Goal: Task Accomplishment & Management: Use online tool/utility

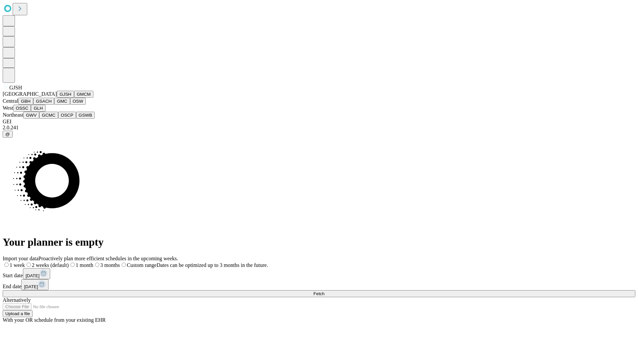
click at [57, 98] on button "GJSH" at bounding box center [65, 94] width 17 height 7
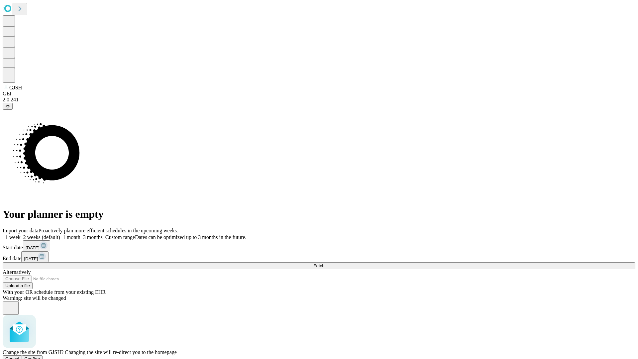
click at [40, 356] on span "Confirm" at bounding box center [33, 358] width 16 height 5
click at [21, 234] on label "1 week" at bounding box center [12, 237] width 18 height 6
click at [324, 263] on span "Fetch" at bounding box center [318, 265] width 11 height 5
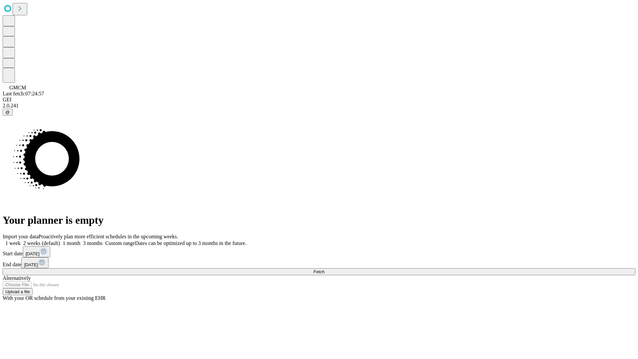
click at [21, 240] on label "1 week" at bounding box center [12, 243] width 18 height 6
click at [324, 269] on span "Fetch" at bounding box center [318, 271] width 11 height 5
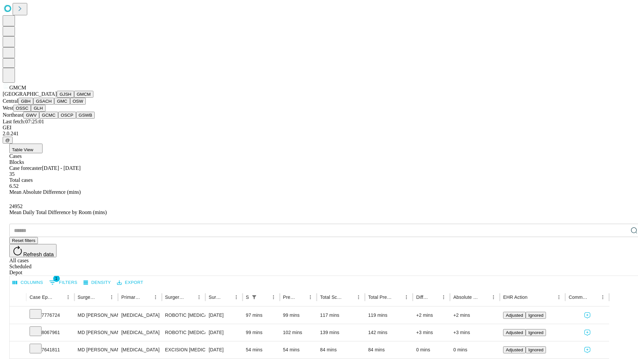
click at [33, 105] on button "GBH" at bounding box center [25, 101] width 15 height 7
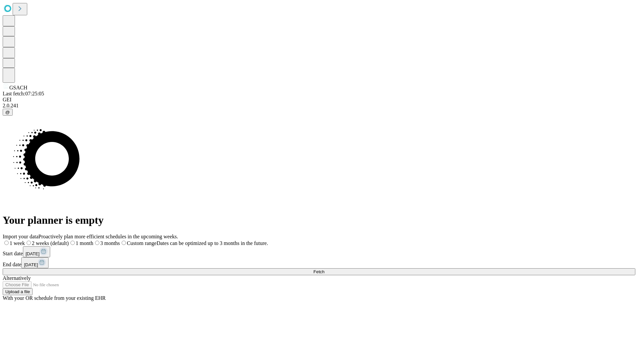
click at [25, 240] on label "1 week" at bounding box center [14, 243] width 22 height 6
click at [324, 269] on span "Fetch" at bounding box center [318, 271] width 11 height 5
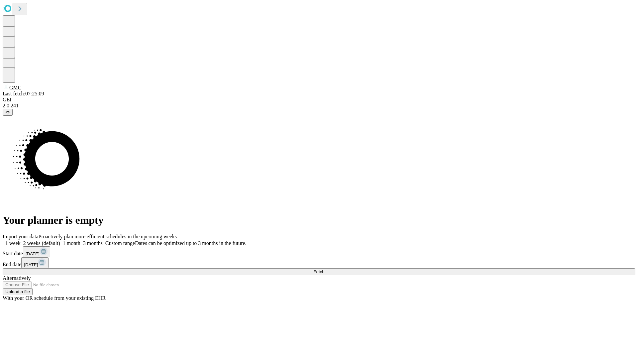
click at [21, 240] on label "1 week" at bounding box center [12, 243] width 18 height 6
click at [324, 269] on span "Fetch" at bounding box center [318, 271] width 11 height 5
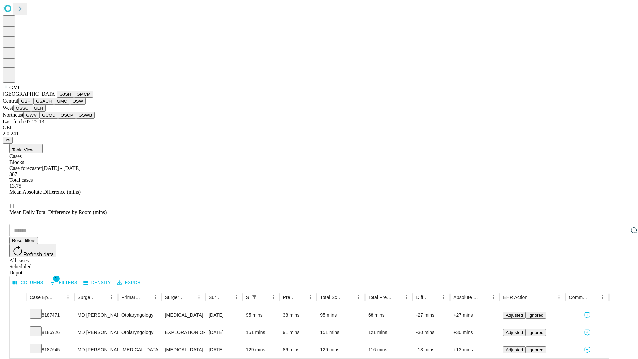
click at [70, 105] on button "OSW" at bounding box center [78, 101] width 16 height 7
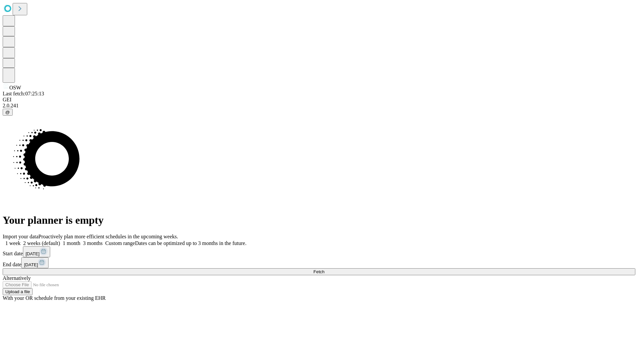
click at [21, 240] on label "1 week" at bounding box center [12, 243] width 18 height 6
click at [324, 269] on span "Fetch" at bounding box center [318, 271] width 11 height 5
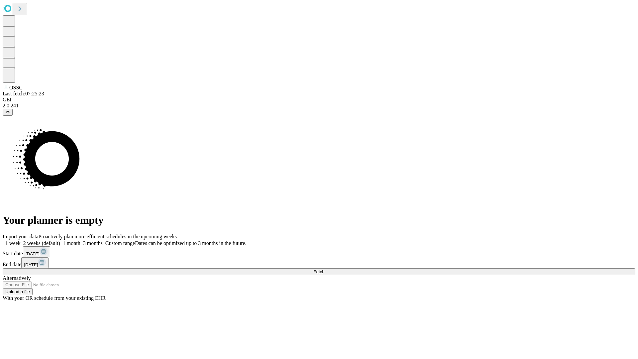
click at [21, 240] on label "1 week" at bounding box center [12, 243] width 18 height 6
click at [324, 269] on span "Fetch" at bounding box center [318, 271] width 11 height 5
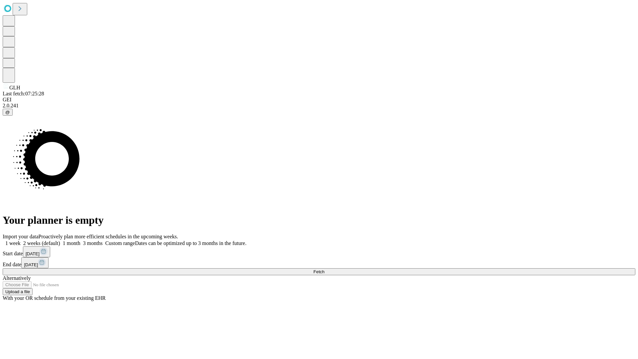
click at [21, 240] on label "1 week" at bounding box center [12, 243] width 18 height 6
click at [324, 269] on span "Fetch" at bounding box center [318, 271] width 11 height 5
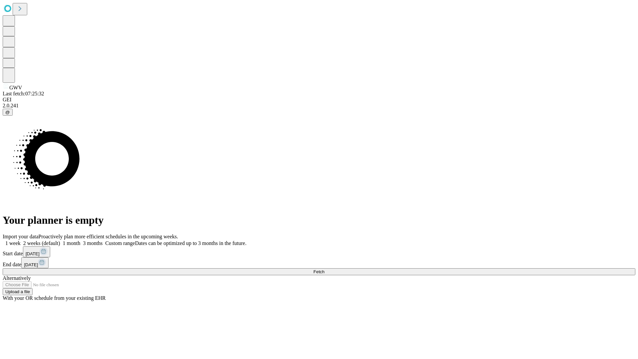
click at [21, 240] on label "1 week" at bounding box center [12, 243] width 18 height 6
click at [324, 269] on span "Fetch" at bounding box center [318, 271] width 11 height 5
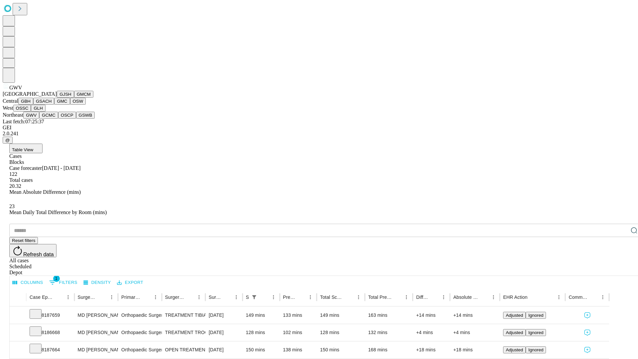
click at [51, 119] on button "GCMC" at bounding box center [48, 115] width 19 height 7
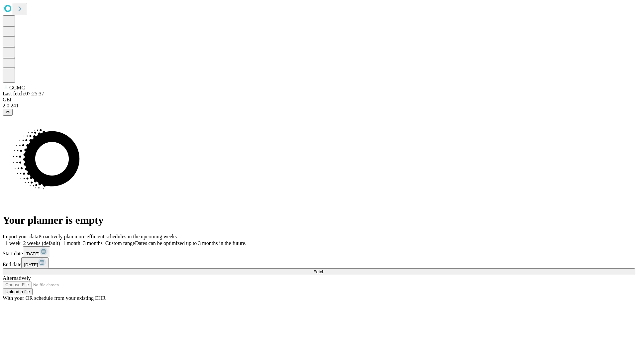
click at [21, 240] on label "1 week" at bounding box center [12, 243] width 18 height 6
click at [324, 269] on span "Fetch" at bounding box center [318, 271] width 11 height 5
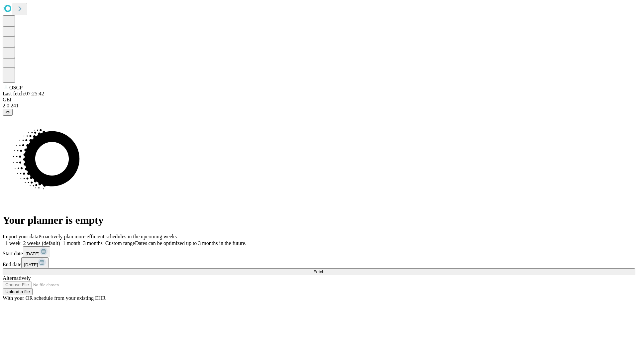
click at [21, 240] on label "1 week" at bounding box center [12, 243] width 18 height 6
click at [324, 269] on span "Fetch" at bounding box center [318, 271] width 11 height 5
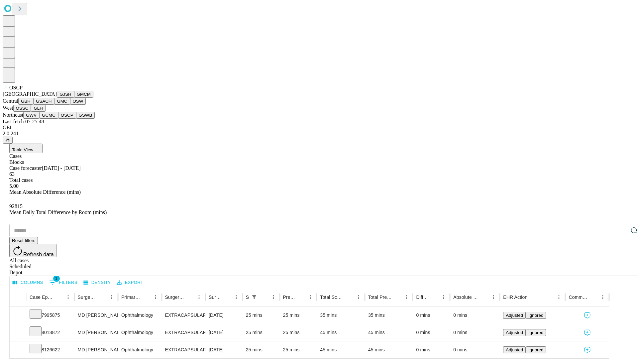
click at [76, 119] on button "GSWB" at bounding box center [85, 115] width 19 height 7
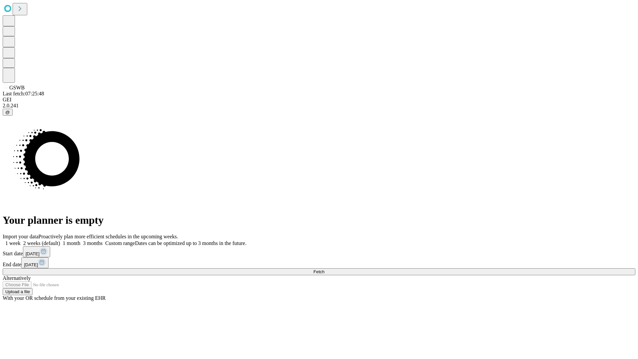
click at [21, 240] on label "1 week" at bounding box center [12, 243] width 18 height 6
click at [324, 269] on span "Fetch" at bounding box center [318, 271] width 11 height 5
